Goal: Information Seeking & Learning: Learn about a topic

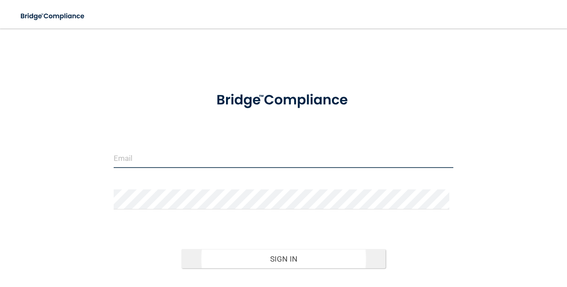
type input "[EMAIL_ADDRESS][DOMAIN_NAME]"
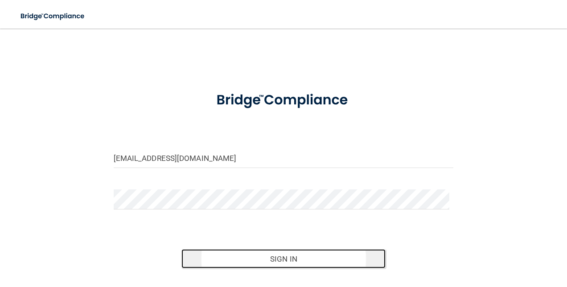
click at [237, 259] on button "Sign In" at bounding box center [283, 259] width 204 height 20
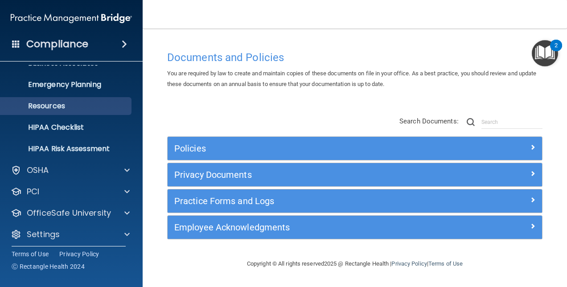
scroll to position [83, 0]
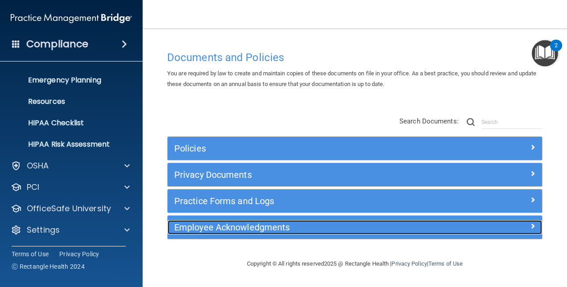
click at [248, 228] on h5 "Employee Acknowledgments" at bounding box center [307, 227] width 267 height 10
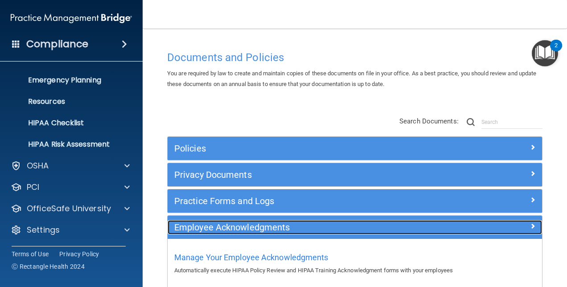
scroll to position [46, 0]
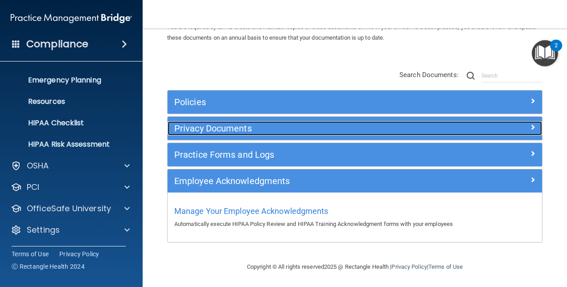
click at [230, 135] on div "Privacy Documents" at bounding box center [308, 128] width 281 height 14
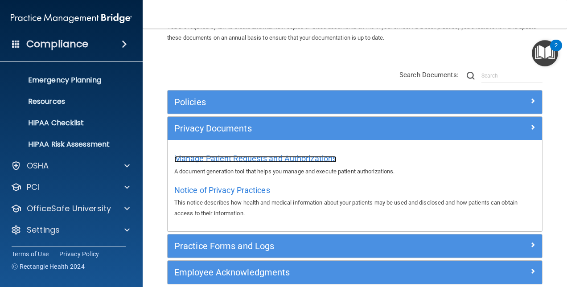
click at [242, 157] on span "Manage Patient Requests and Authorizations" at bounding box center [255, 158] width 162 height 9
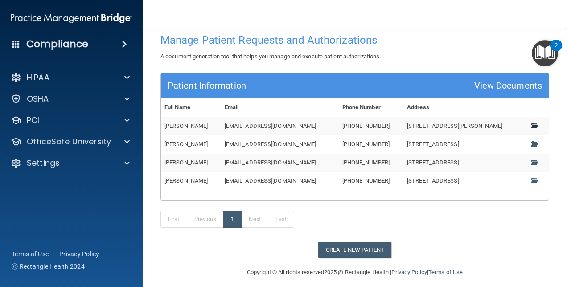
click at [531, 124] on span at bounding box center [534, 126] width 6 height 6
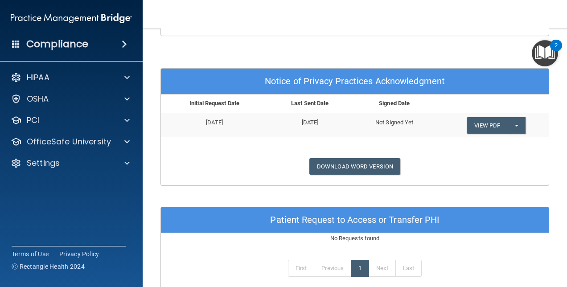
scroll to position [371, 0]
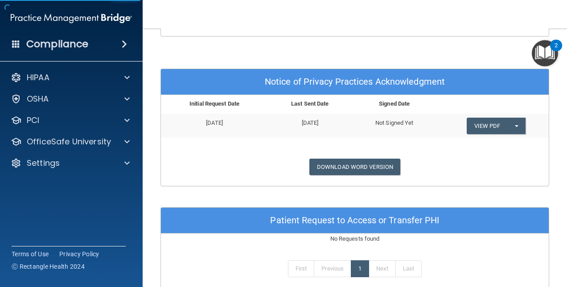
scroll to position [52, 0]
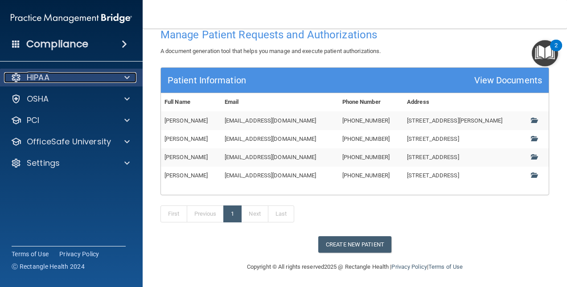
drag, startPoint x: 102, startPoint y: 85, endPoint x: 66, endPoint y: 81, distance: 35.8
click at [66, 81] on div "HIPAA" at bounding box center [59, 77] width 111 height 11
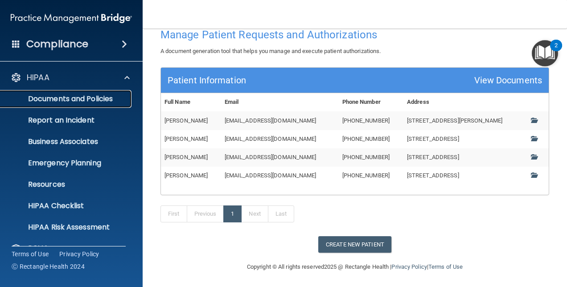
click at [109, 107] on link "Documents and Policies" at bounding box center [61, 99] width 140 height 18
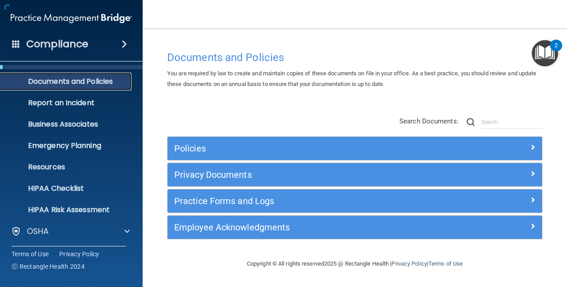
scroll to position [18, 0]
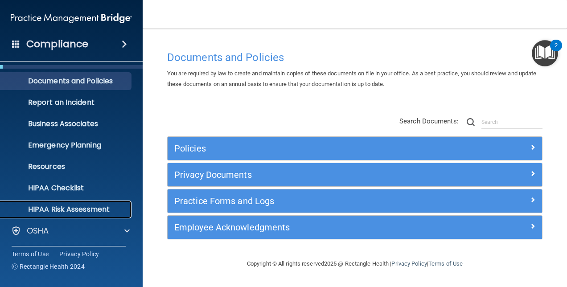
drag, startPoint x: 105, startPoint y: 214, endPoint x: 91, endPoint y: 210, distance: 14.3
click at [91, 210] on p "HIPAA Risk Assessment" at bounding box center [67, 209] width 122 height 9
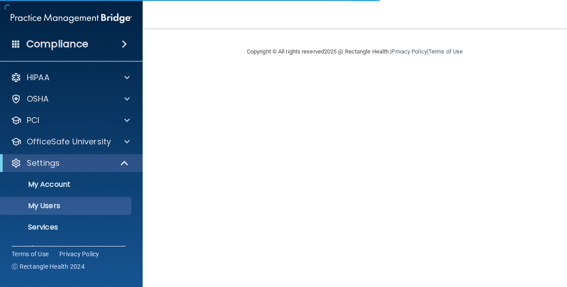
select select "20"
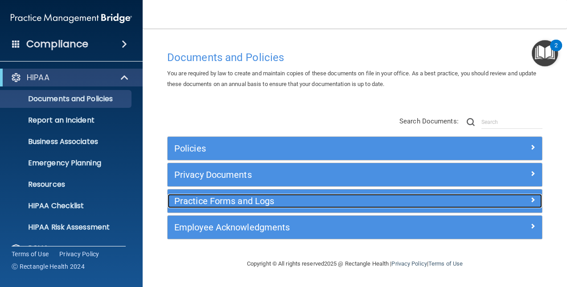
click at [329, 198] on h5 "Practice Forms and Logs" at bounding box center [307, 201] width 267 height 10
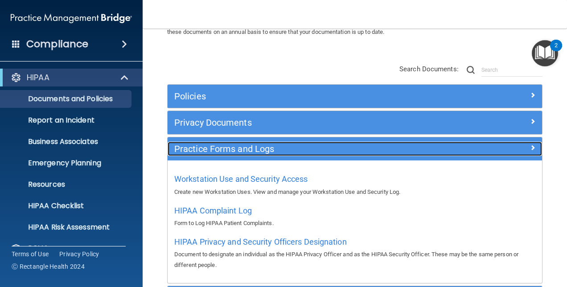
scroll to position [56, 0]
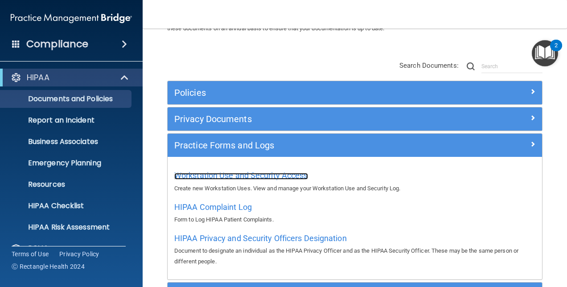
click at [287, 176] on span "Workstation Use and Security Access" at bounding box center [241, 175] width 134 height 9
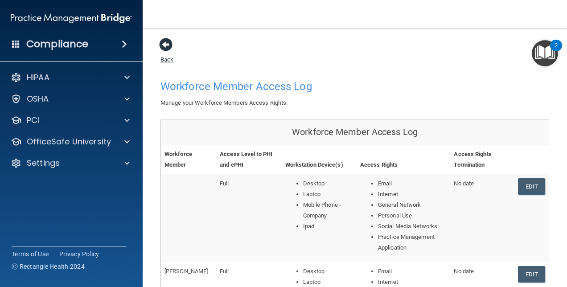
click at [167, 56] on link "Back" at bounding box center [166, 53] width 13 height 17
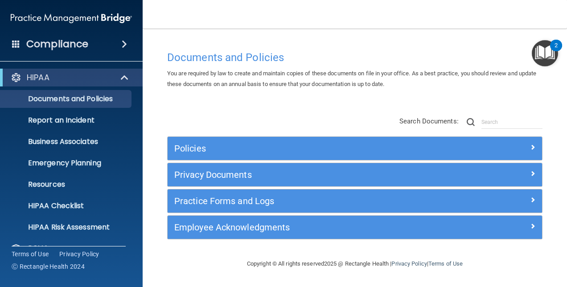
click at [530, 85] on div "You are required by law to create and maintain copies of these documents on fil…" at bounding box center [354, 78] width 389 height 21
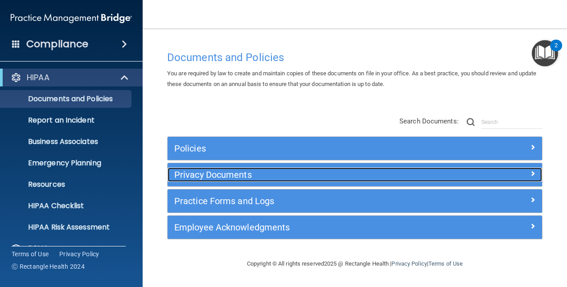
click at [244, 172] on h5 "Privacy Documents" at bounding box center [307, 175] width 267 height 10
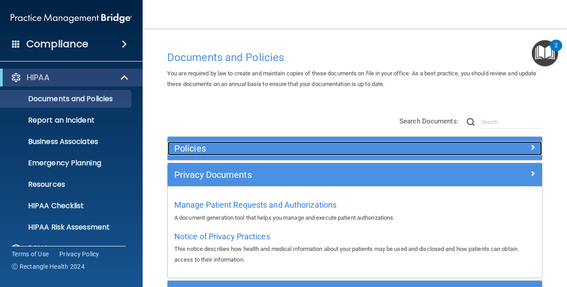
click at [256, 142] on div "Policies" at bounding box center [308, 148] width 281 height 14
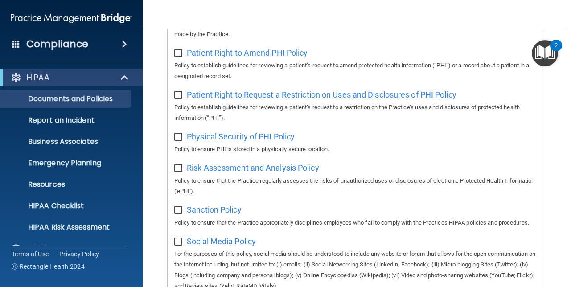
scroll to position [846, 0]
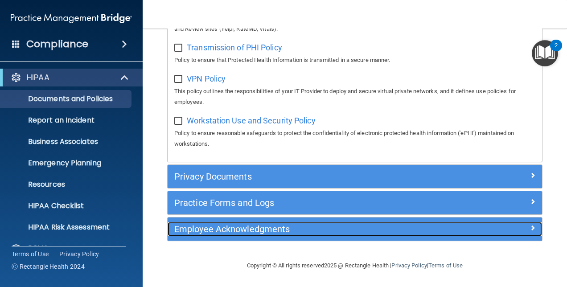
click at [270, 225] on h5 "Employee Acknowledgments" at bounding box center [307, 229] width 267 height 10
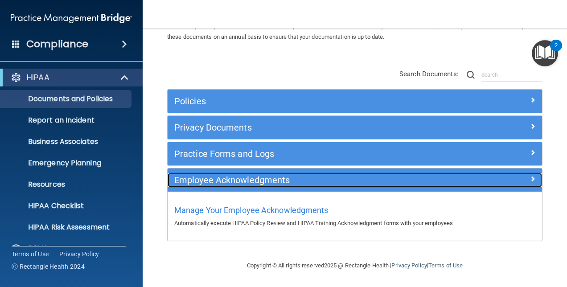
scroll to position [46, 0]
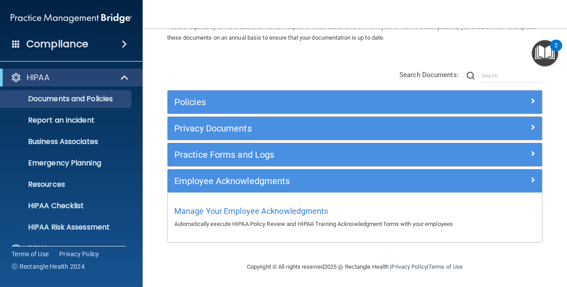
click at [269, 216] on div "Manage Your Employee Acknowledgments Automatically execute HIPAA Policy Review …" at bounding box center [354, 216] width 361 height 25
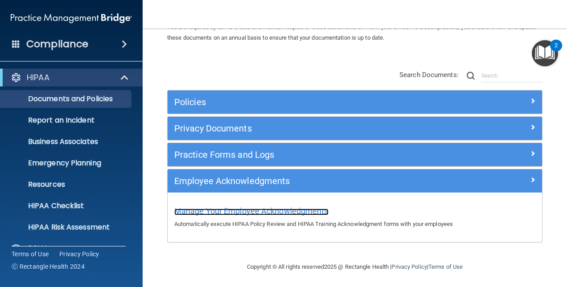
click at [267, 213] on span "Manage Your Employee Acknowledgments" at bounding box center [251, 210] width 154 height 9
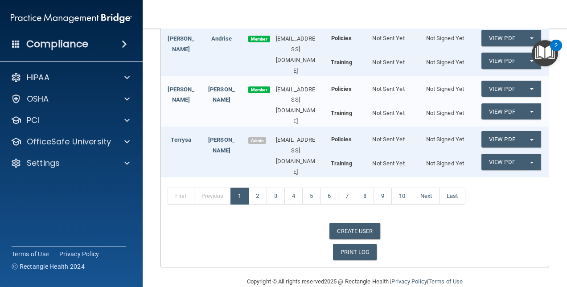
scroll to position [239, 0]
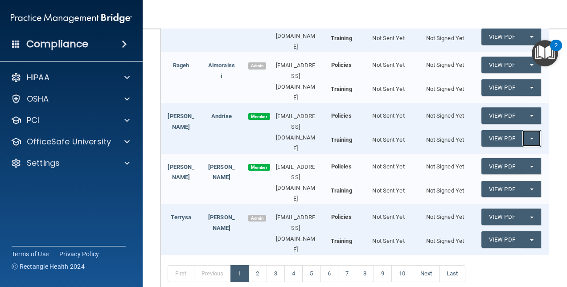
click at [530, 130] on button "Split button!" at bounding box center [531, 138] width 18 height 16
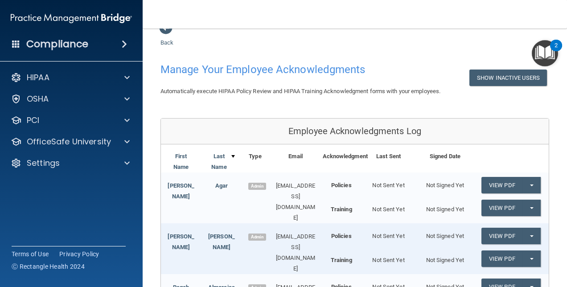
scroll to position [0, 0]
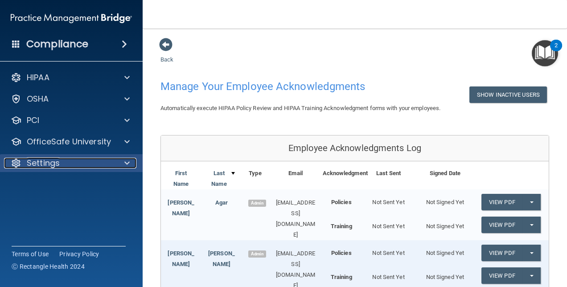
click at [51, 166] on p "Settings" at bounding box center [43, 163] width 33 height 11
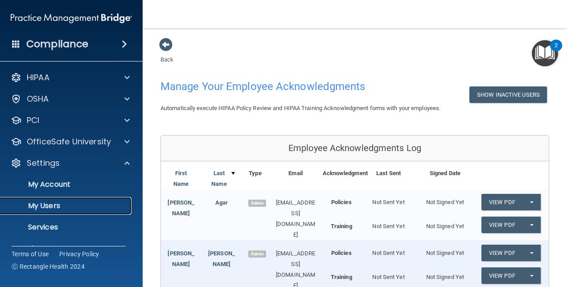
click at [56, 210] on p "My Users" at bounding box center [67, 205] width 122 height 9
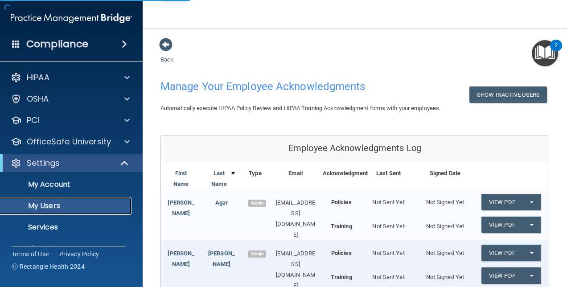
select select "20"
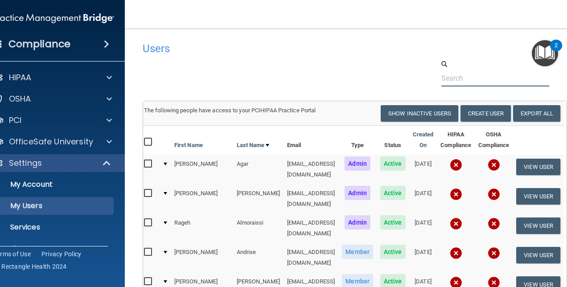
click at [502, 80] on input "text" at bounding box center [495, 78] width 108 height 16
click at [546, 117] on link "Export All" at bounding box center [536, 113] width 47 height 16
